Goal: Task Accomplishment & Management: Use online tool/utility

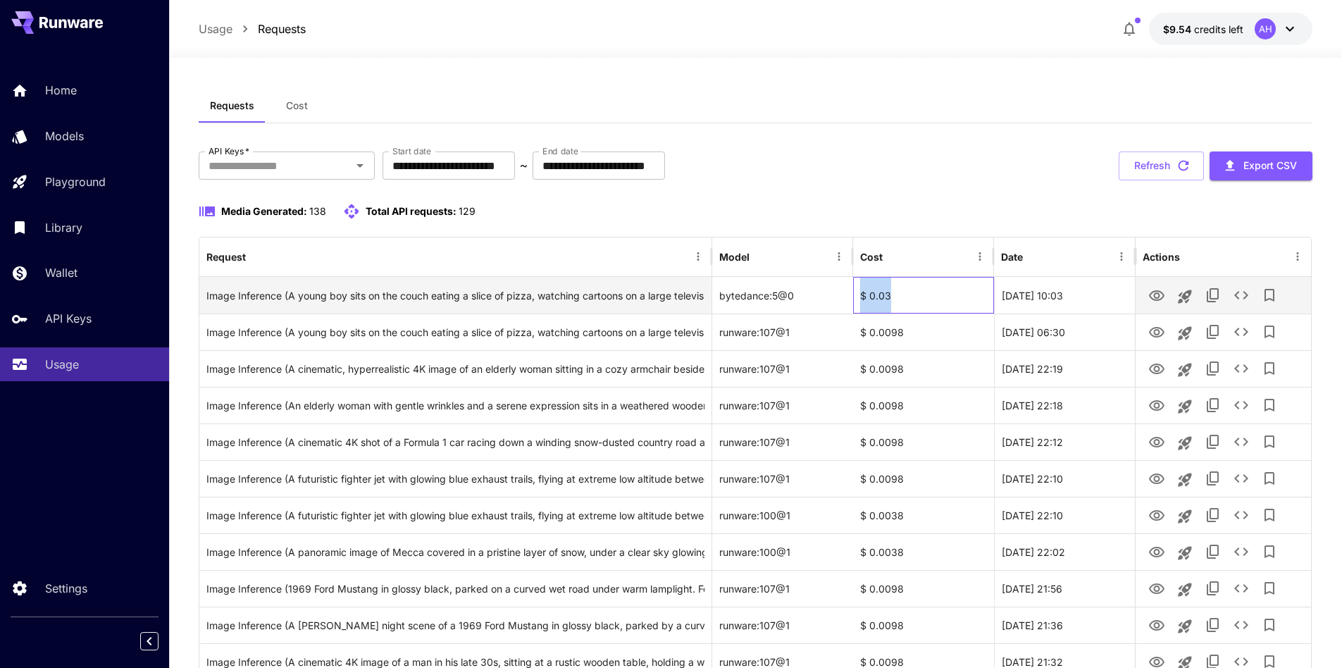
drag, startPoint x: 902, startPoint y: 299, endPoint x: 862, endPoint y: 294, distance: 40.5
click at [862, 294] on div "$ 0.03" at bounding box center [923, 295] width 141 height 37
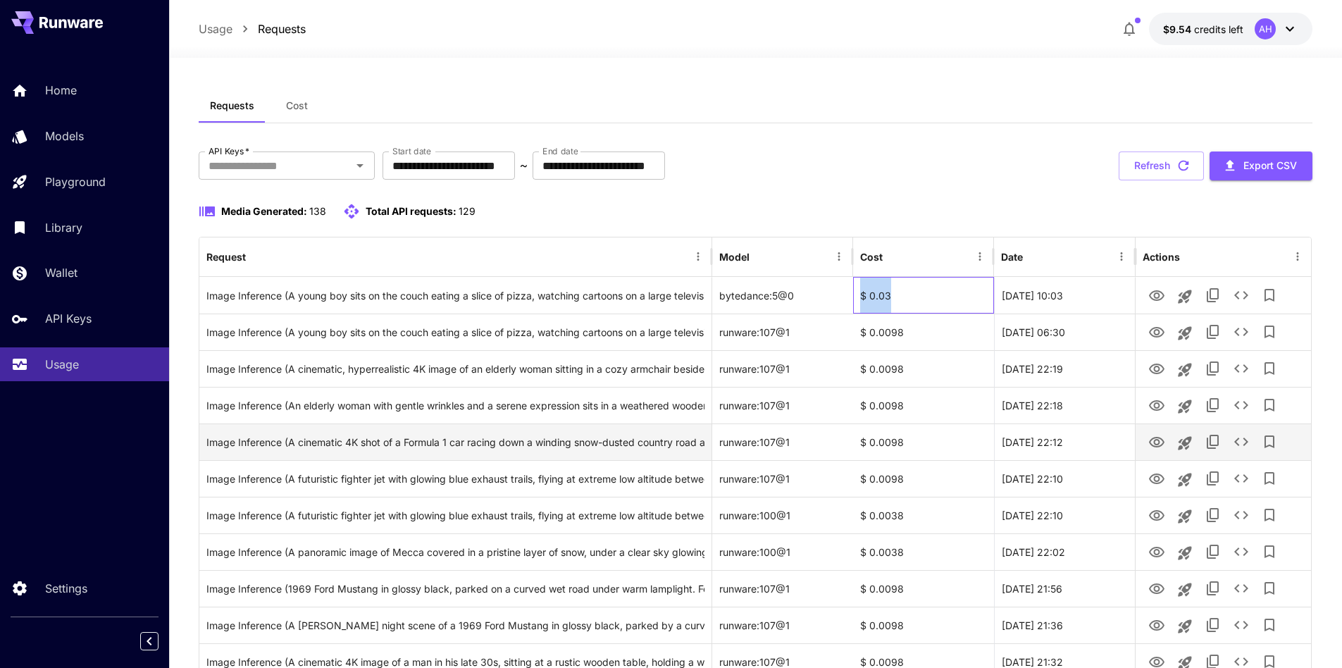
copy div "$ 0.03"
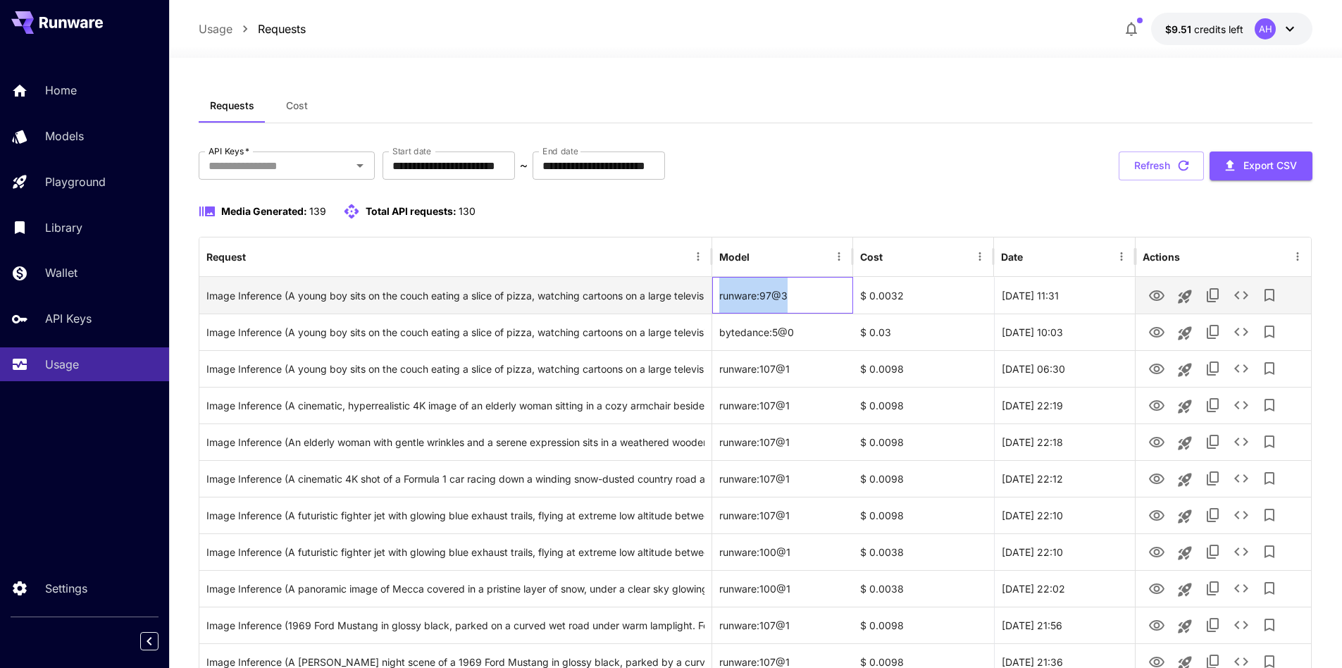
drag, startPoint x: 718, startPoint y: 294, endPoint x: 795, endPoint y: 297, distance: 76.1
click at [795, 297] on div "runware:97@3" at bounding box center [782, 295] width 141 height 37
copy div "runware:97@3"
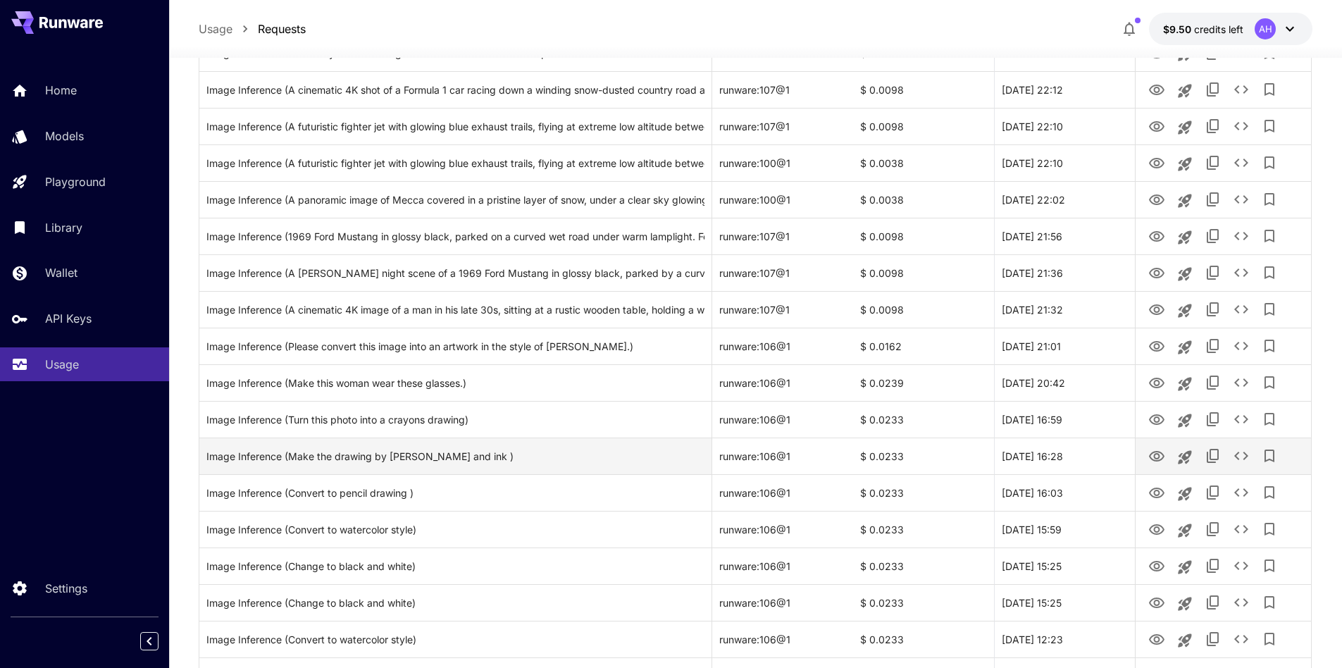
scroll to position [464, 0]
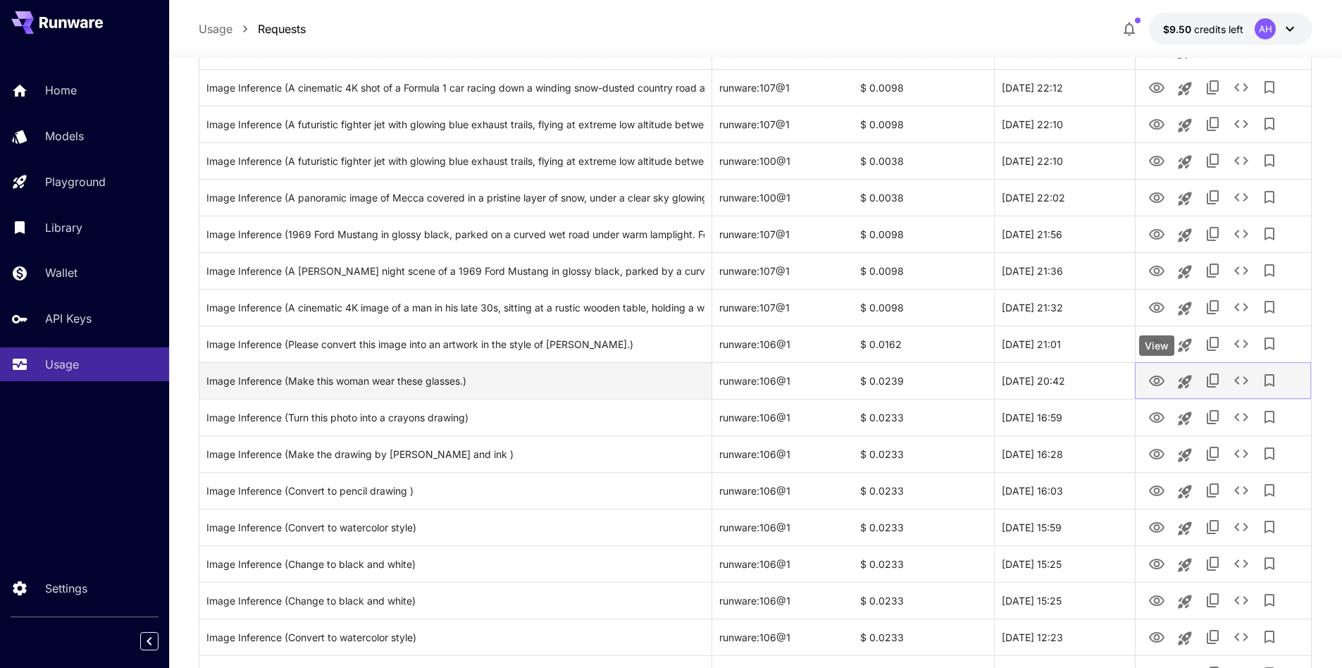
click at [1159, 380] on icon "View" at bounding box center [1156, 380] width 15 height 11
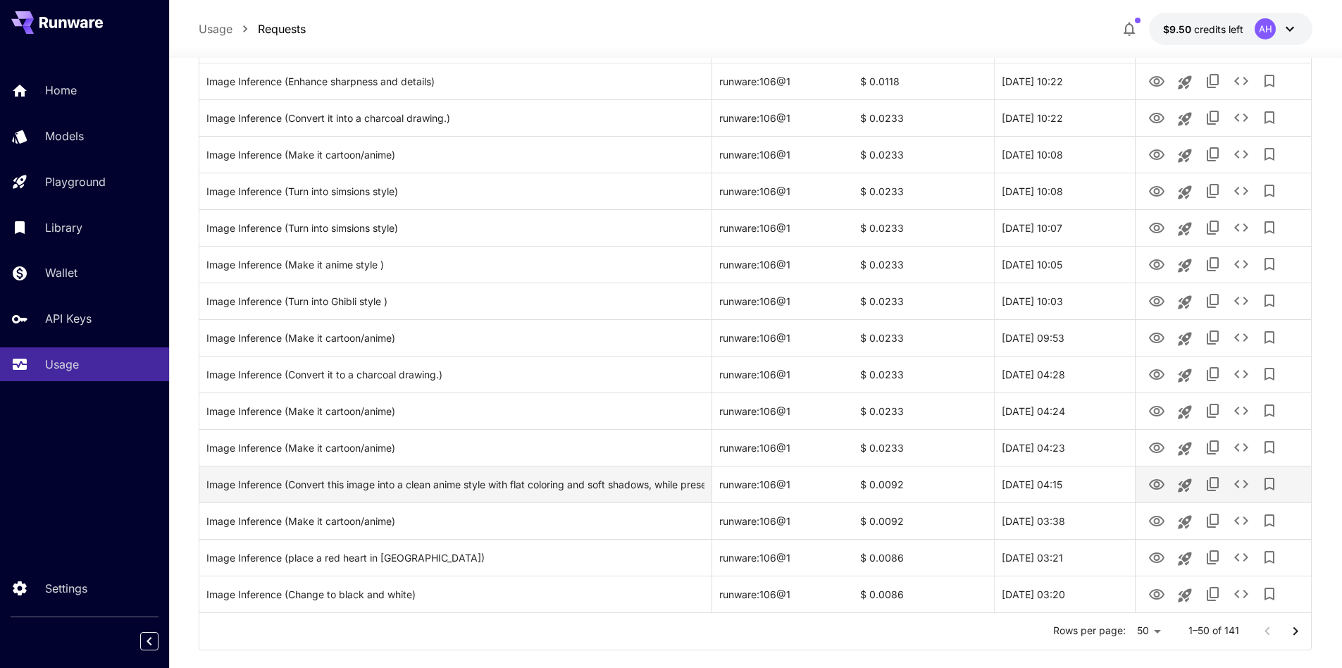
scroll to position [1521, 0]
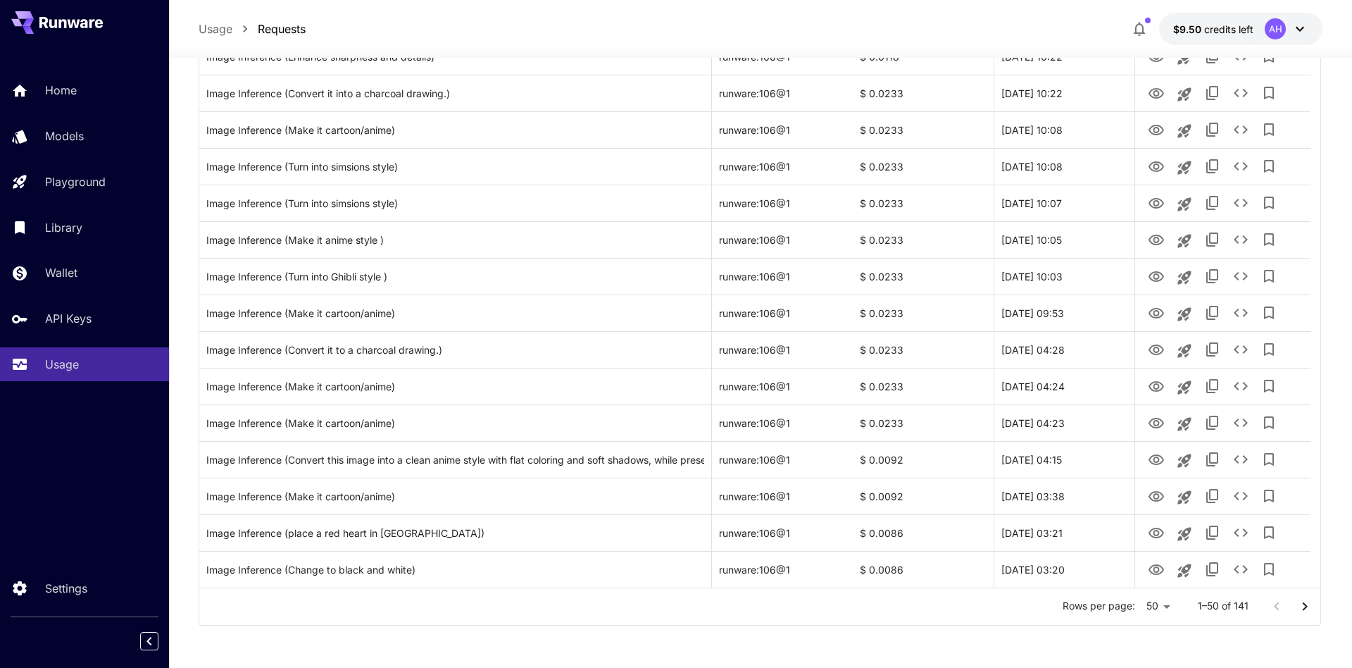
click at [1138, 639] on li "100" at bounding box center [1149, 637] width 42 height 25
type input "***"
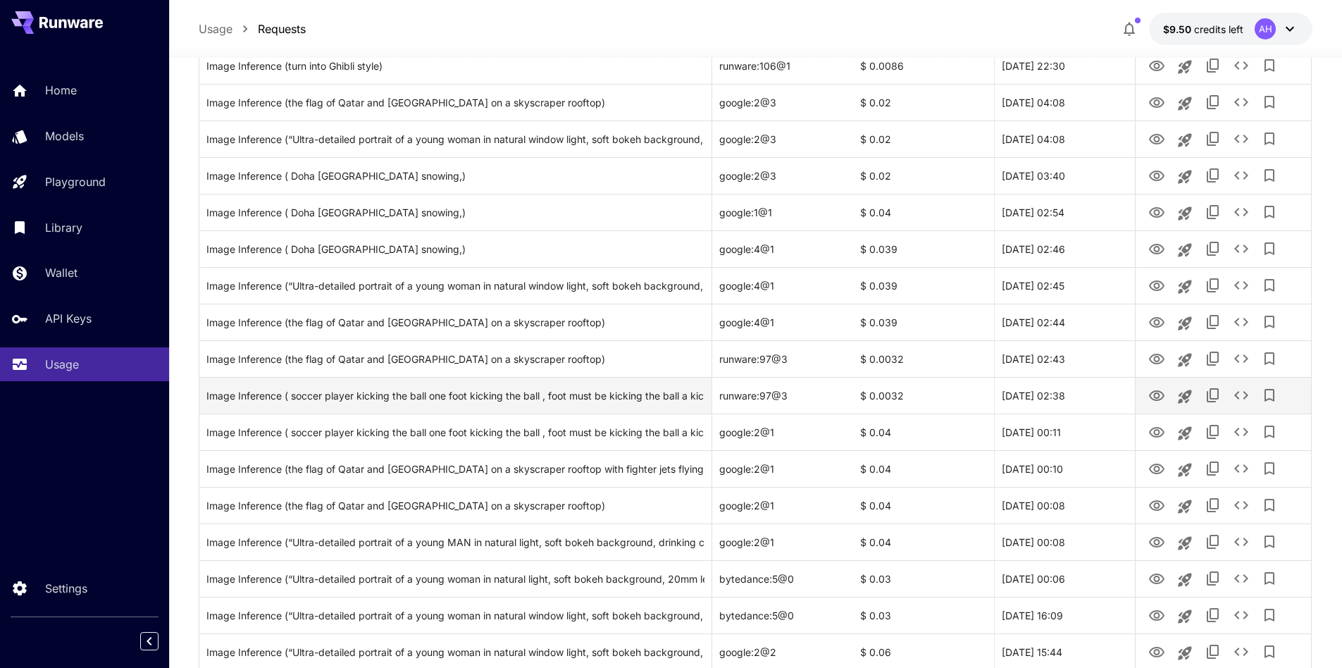
scroll to position [3211, 0]
